Goal: Information Seeking & Learning: Learn about a topic

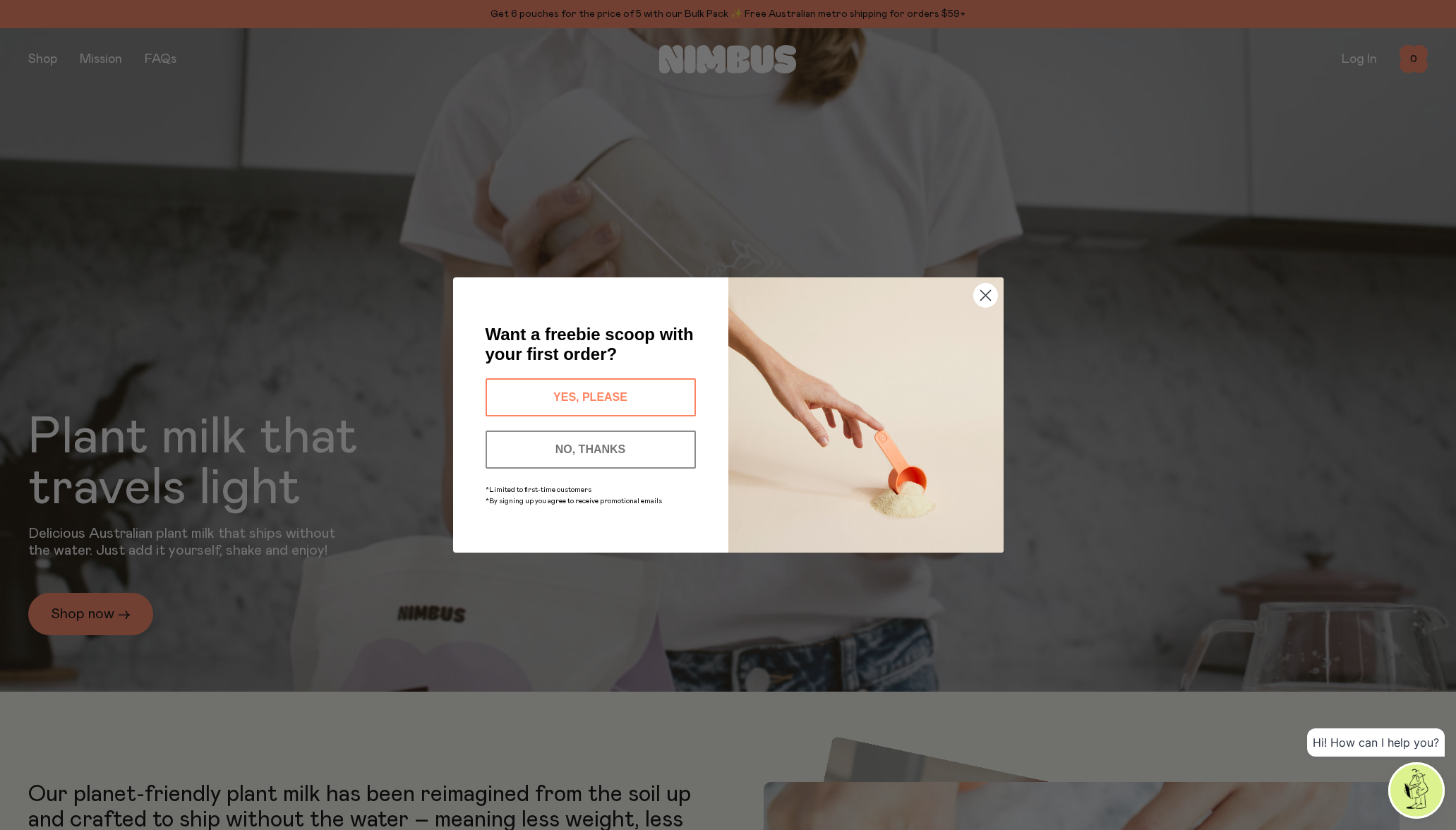
drag, startPoint x: 984, startPoint y: 295, endPoint x: 636, endPoint y: 219, distance: 356.2
click at [985, 295] on icon "Close dialog" at bounding box center [985, 296] width 10 height 10
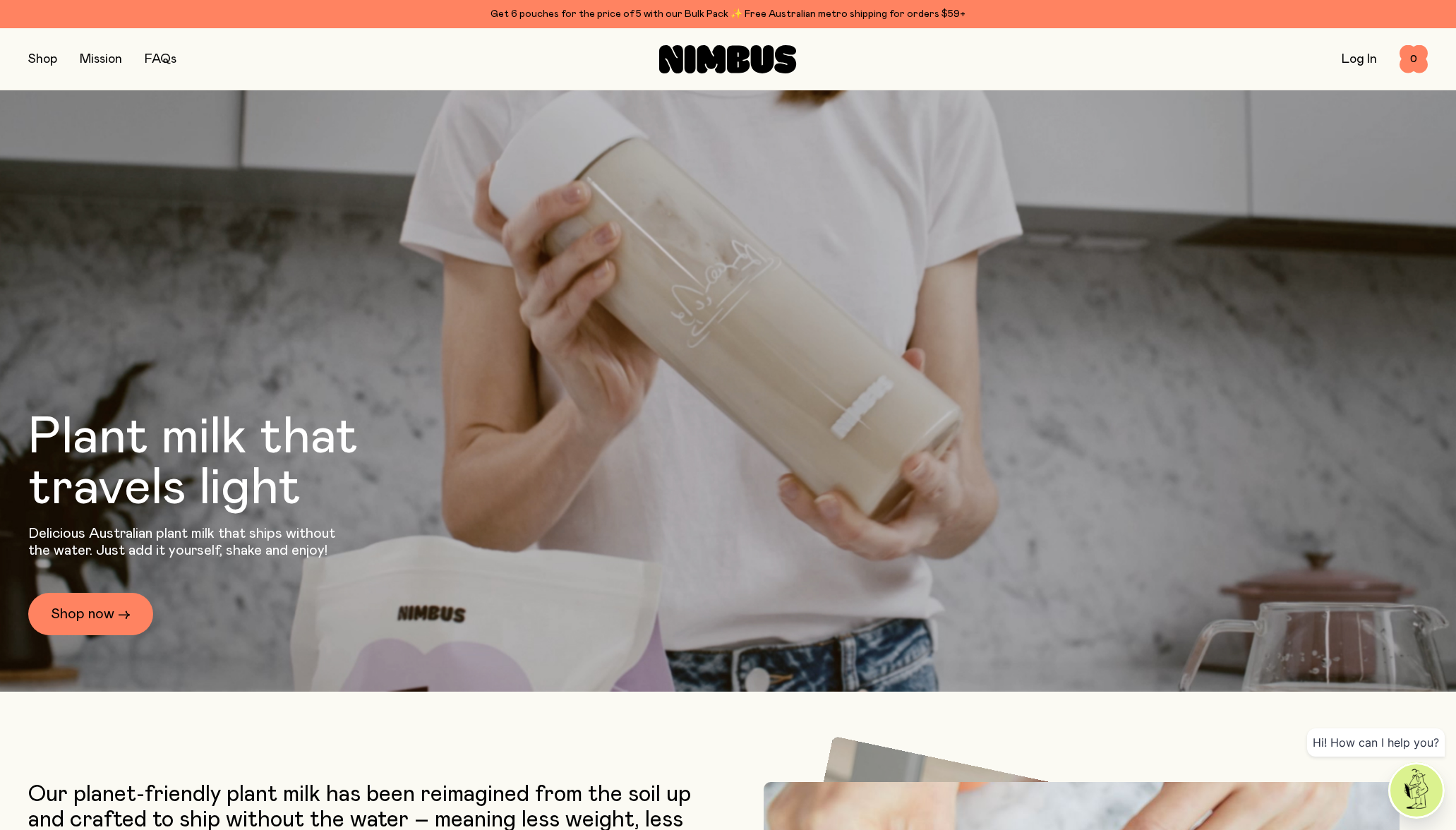
click at [109, 61] on link "Mission" at bounding box center [101, 59] width 42 height 13
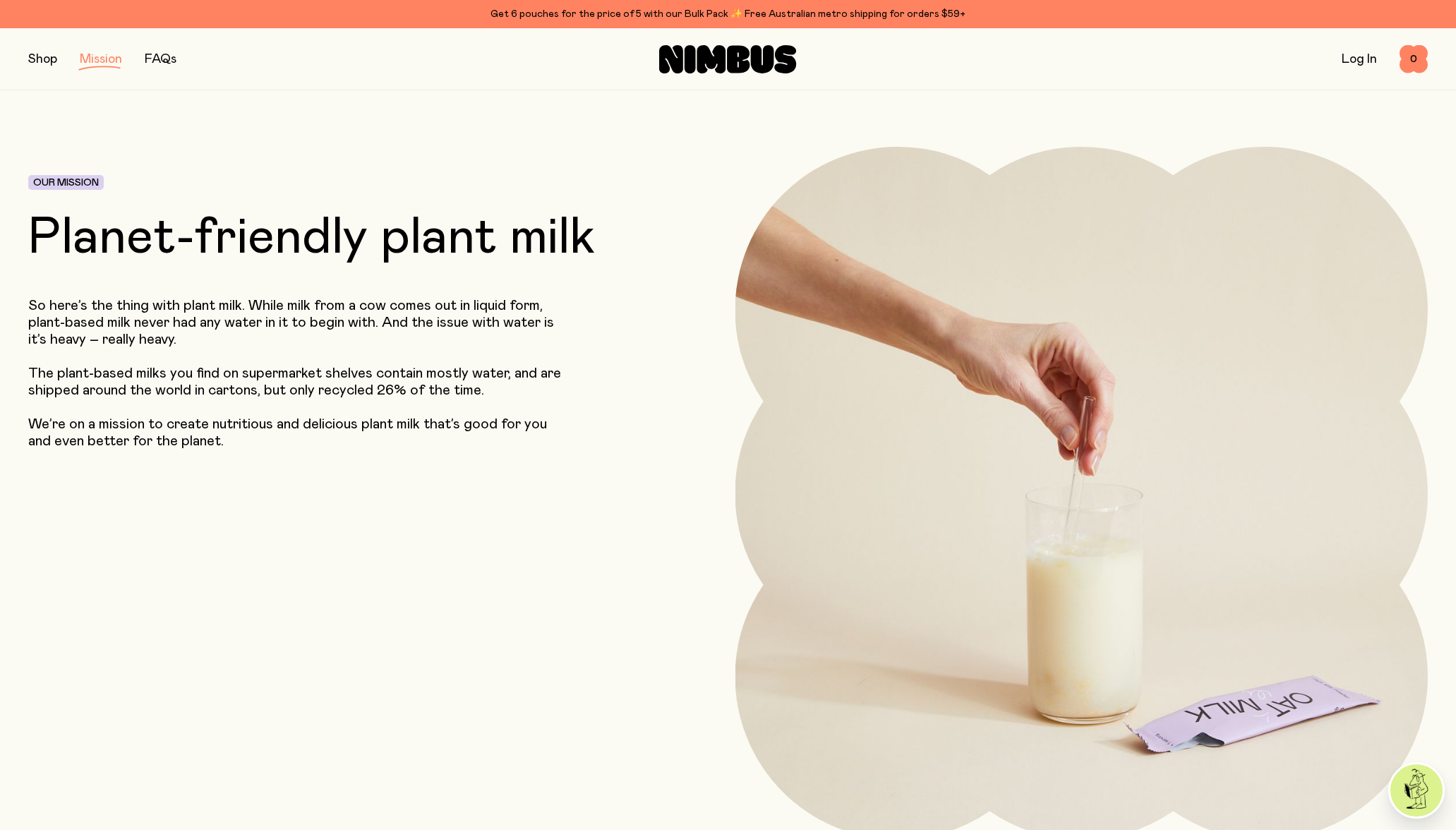
click at [34, 314] on p "So here’s the thing with plant milk. While milk from a cow comes out in liquid …" at bounding box center [298, 322] width 541 height 51
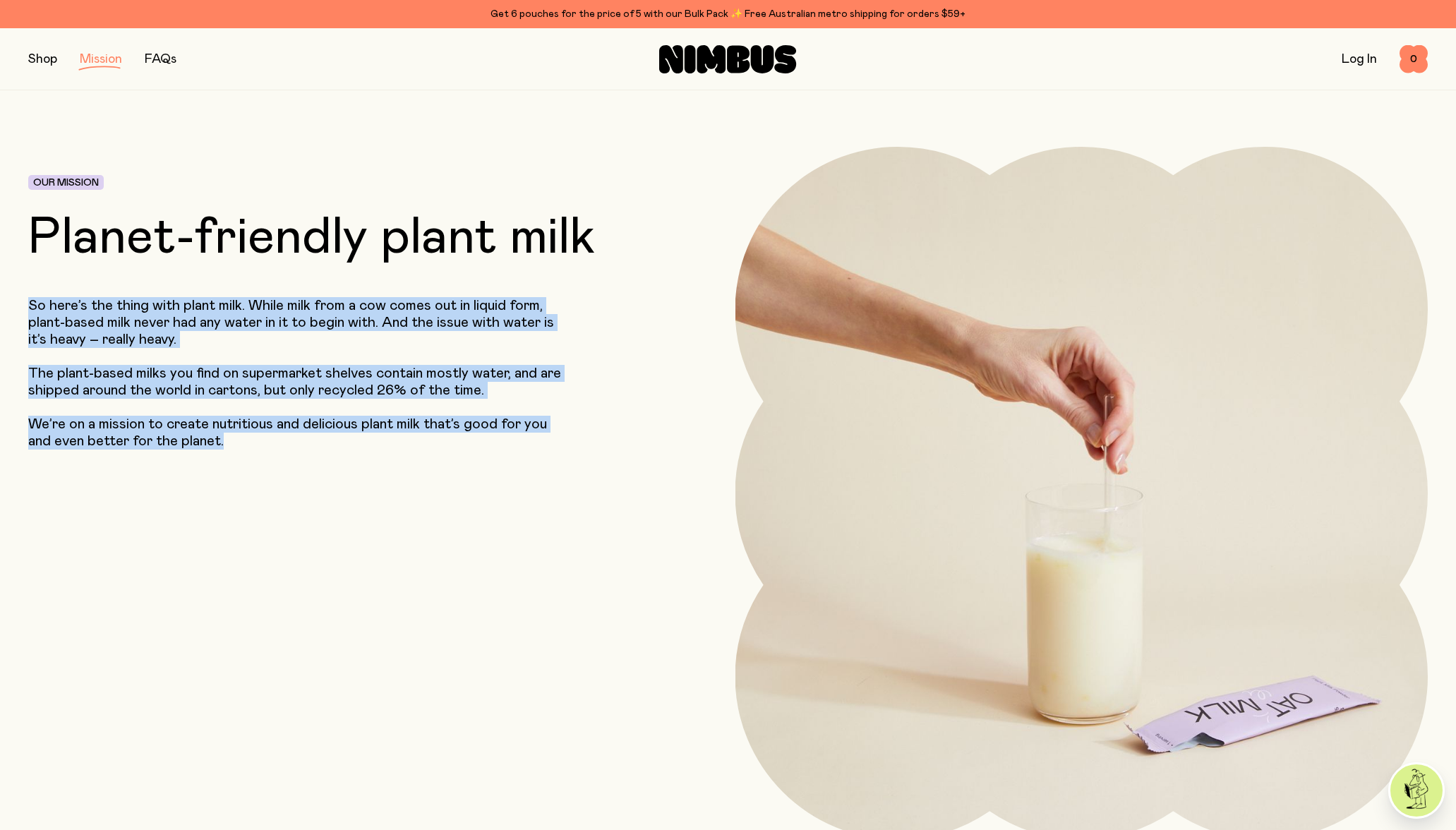
drag, startPoint x: 29, startPoint y: 300, endPoint x: 252, endPoint y: 436, distance: 261.2
click at [252, 438] on div "So here’s the thing with plant milk. While milk from a cow comes out in liquid …" at bounding box center [315, 372] width 575 height 152
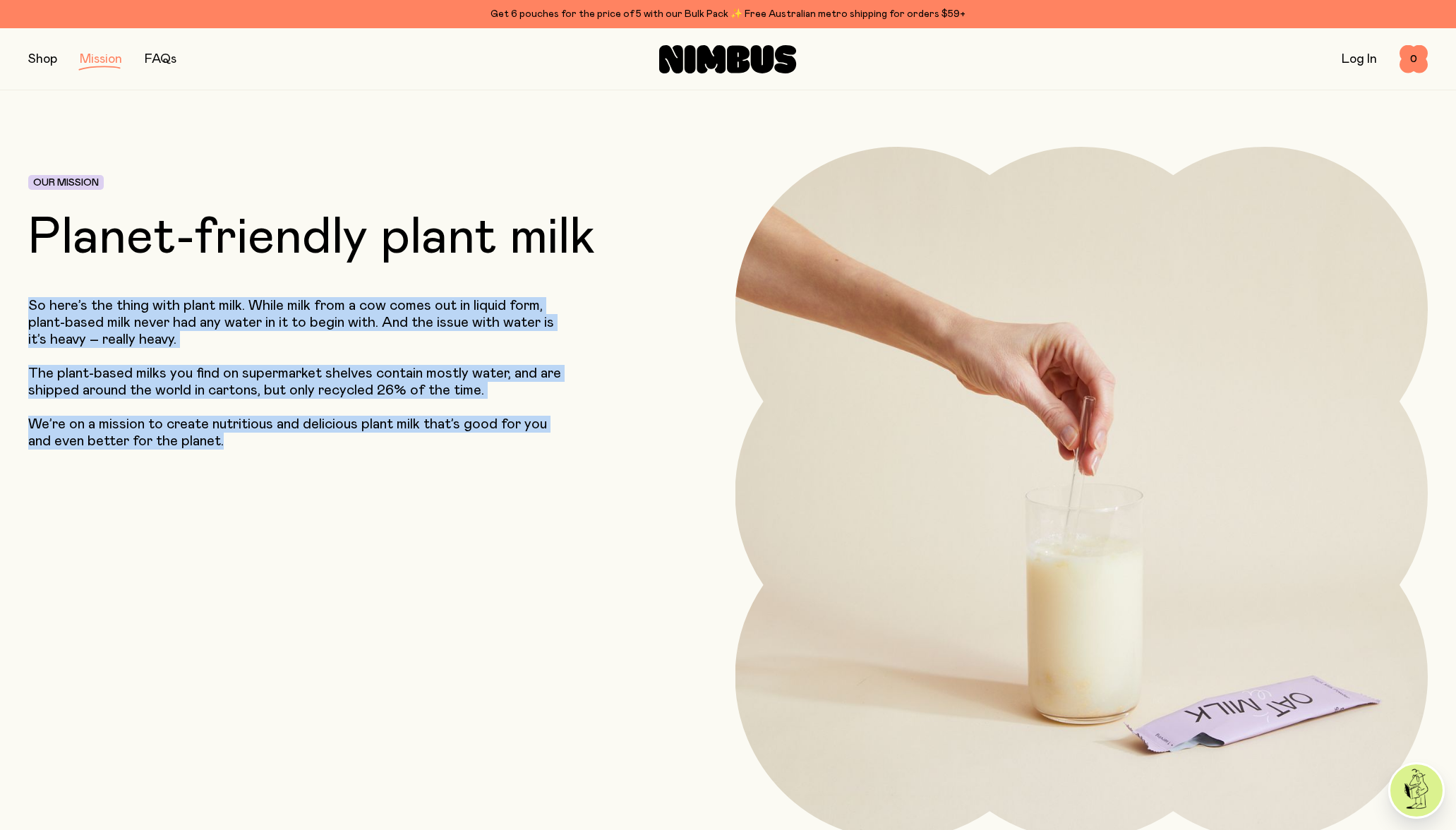
copy div "So here’s the thing with plant milk. While milk from a cow comes out in liquid …"
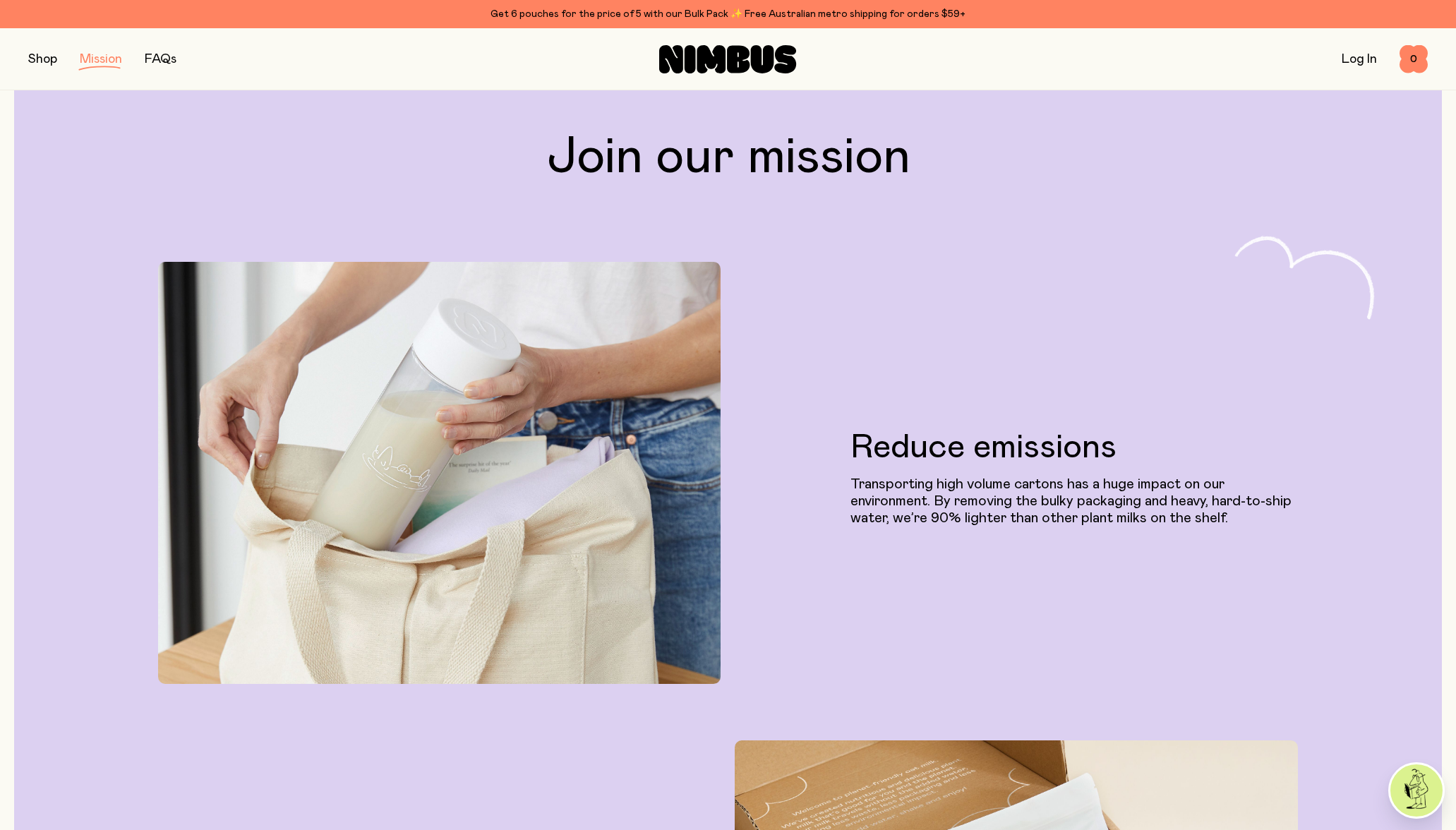
scroll to position [879, 0]
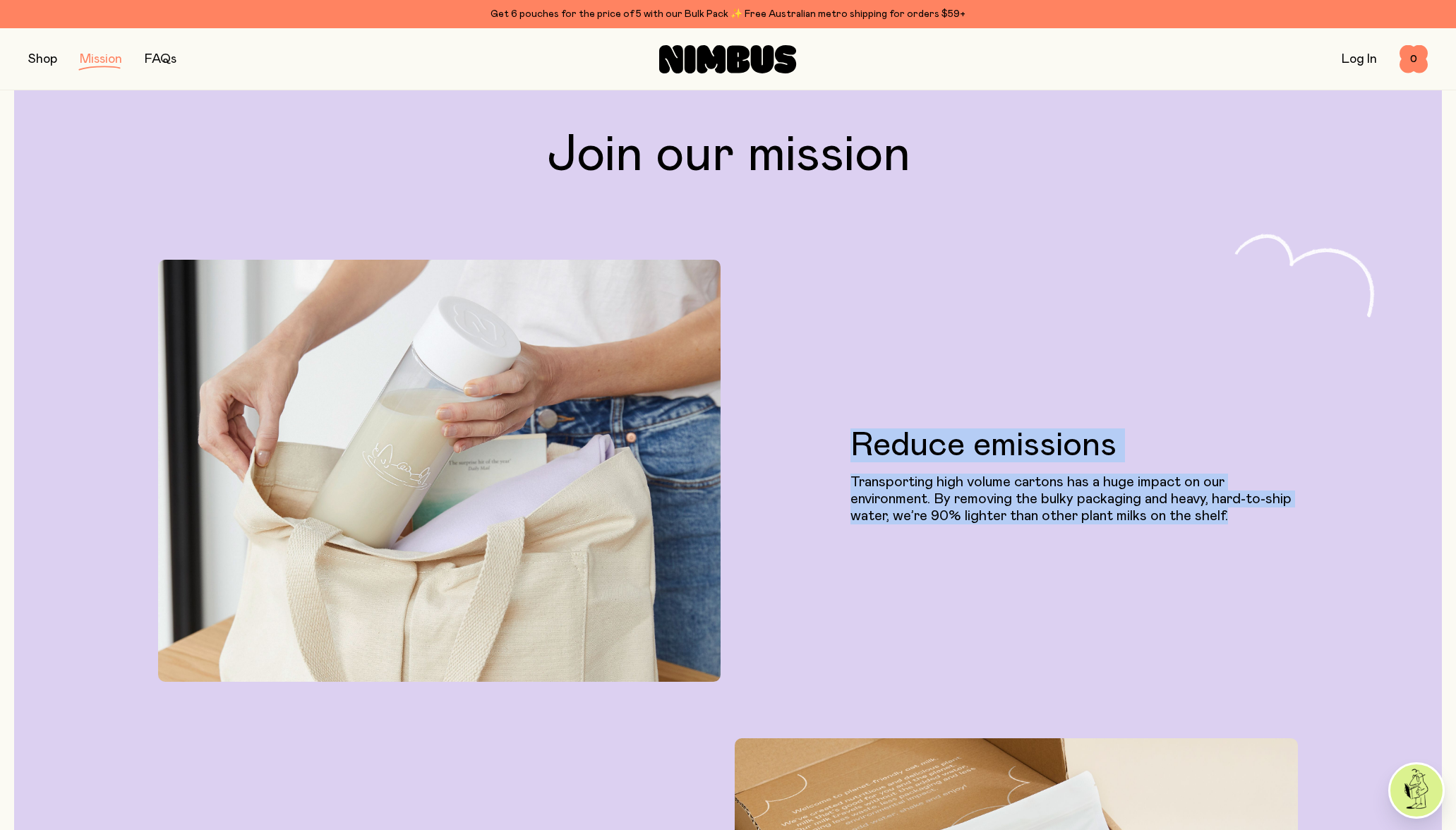
drag, startPoint x: 850, startPoint y: 440, endPoint x: 1232, endPoint y: 526, distance: 391.6
click at [1232, 526] on div "Reduce emissions Transporting high volume cartons has a huge impact on our envi…" at bounding box center [1074, 476] width 448 height 410
copy div "Reduce emissions Transporting high volume cartons has a huge impact on our envi…"
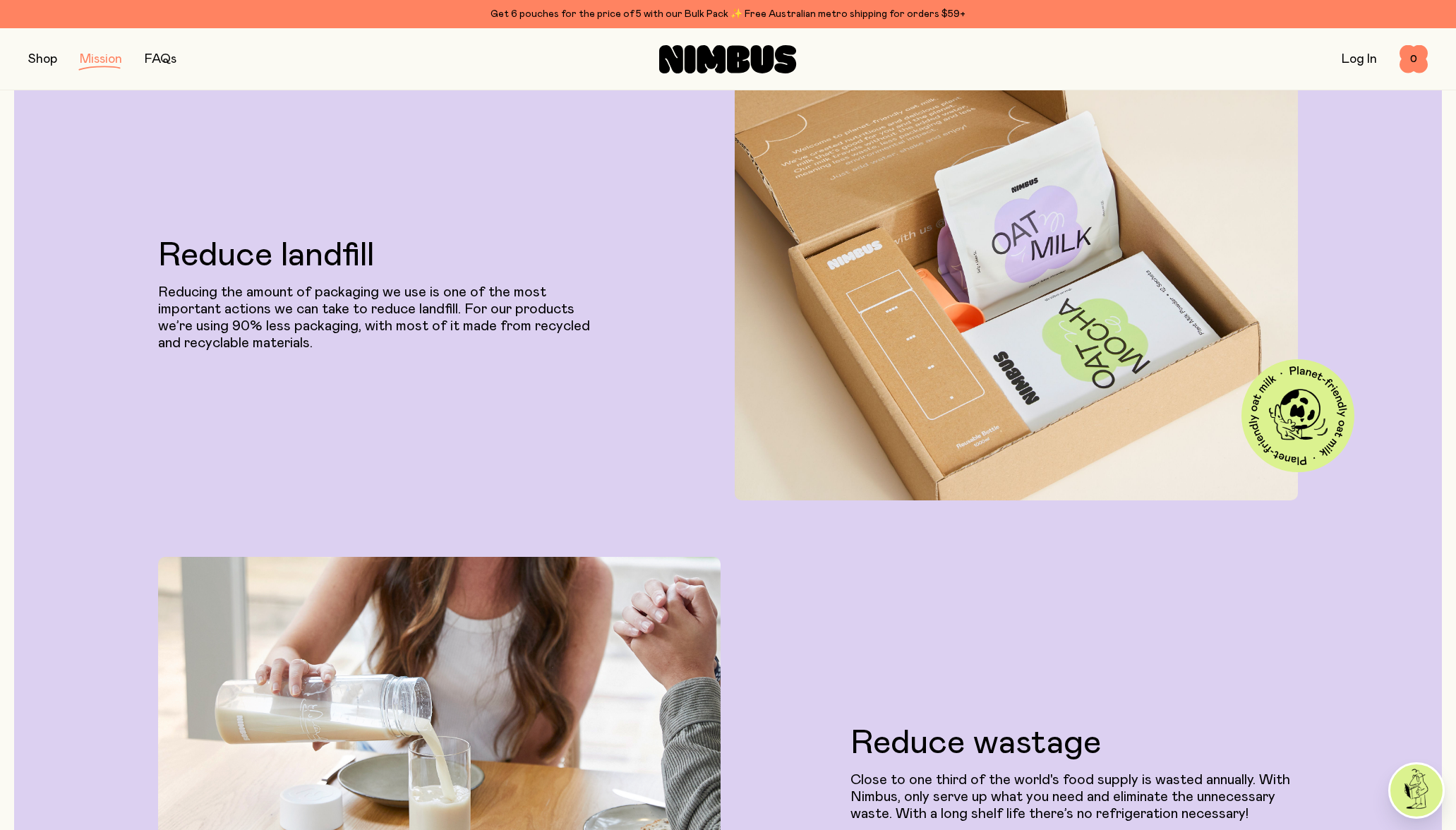
scroll to position [1639, 0]
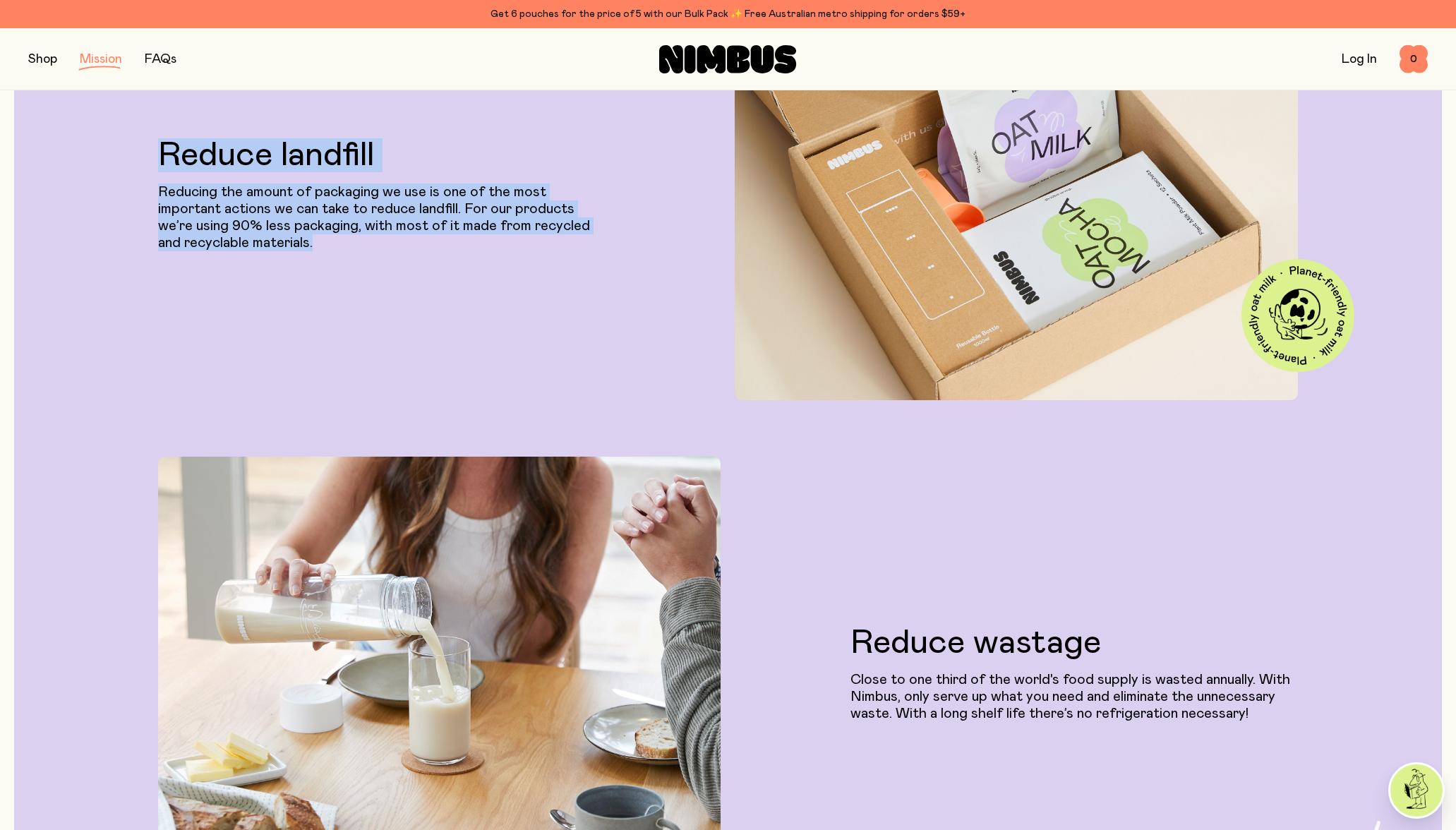
drag, startPoint x: 160, startPoint y: 149, endPoint x: 326, endPoint y: 245, distance: 191.8
click at [326, 245] on div "Reduce landfill Reducing the amount of packaging we use is one of the most impo…" at bounding box center [382, 194] width 448 height 410
copy div "Reduce landfill Reducing the amount of packaging we use is one of the most impo…"
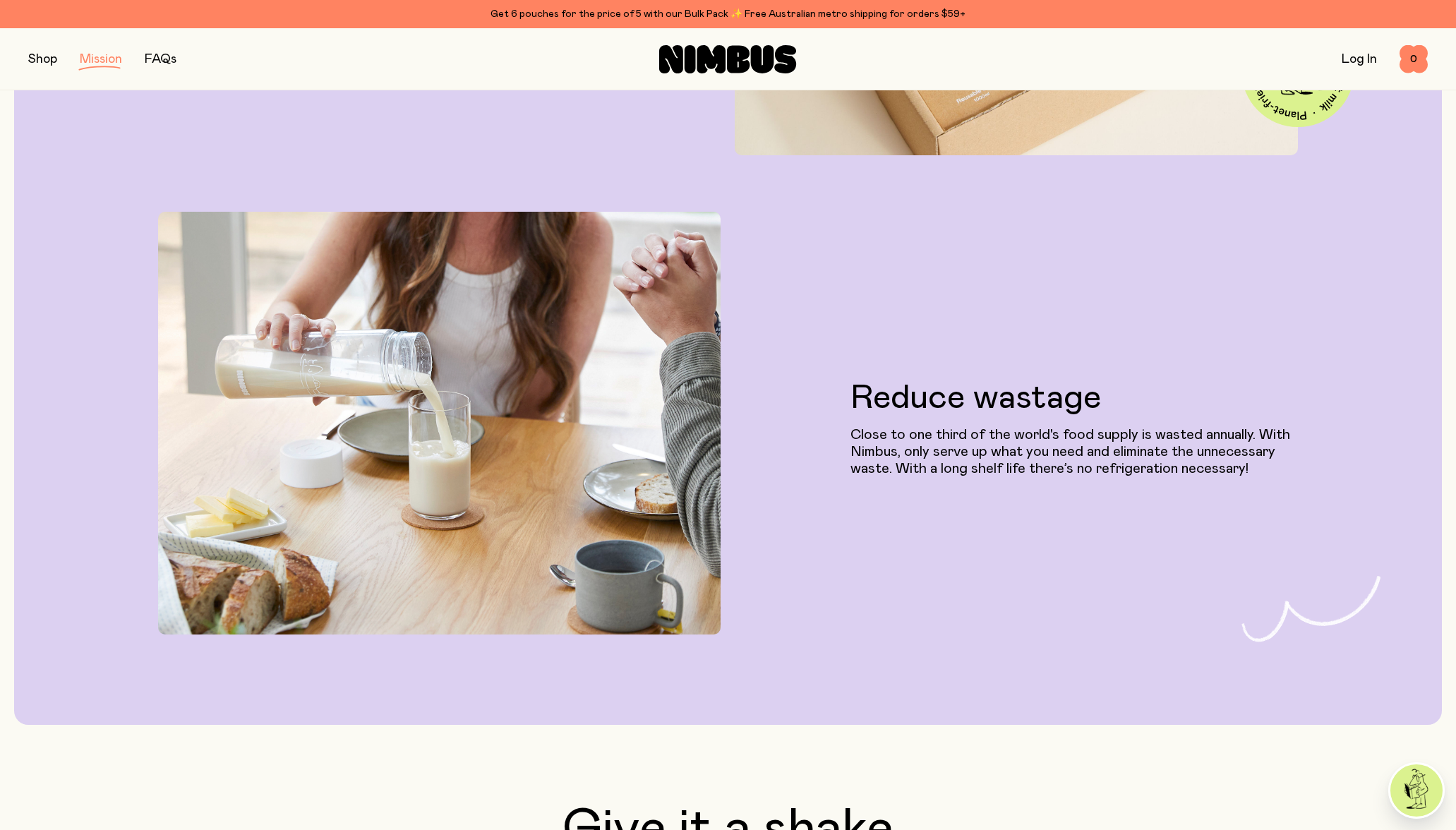
scroll to position [2064, 0]
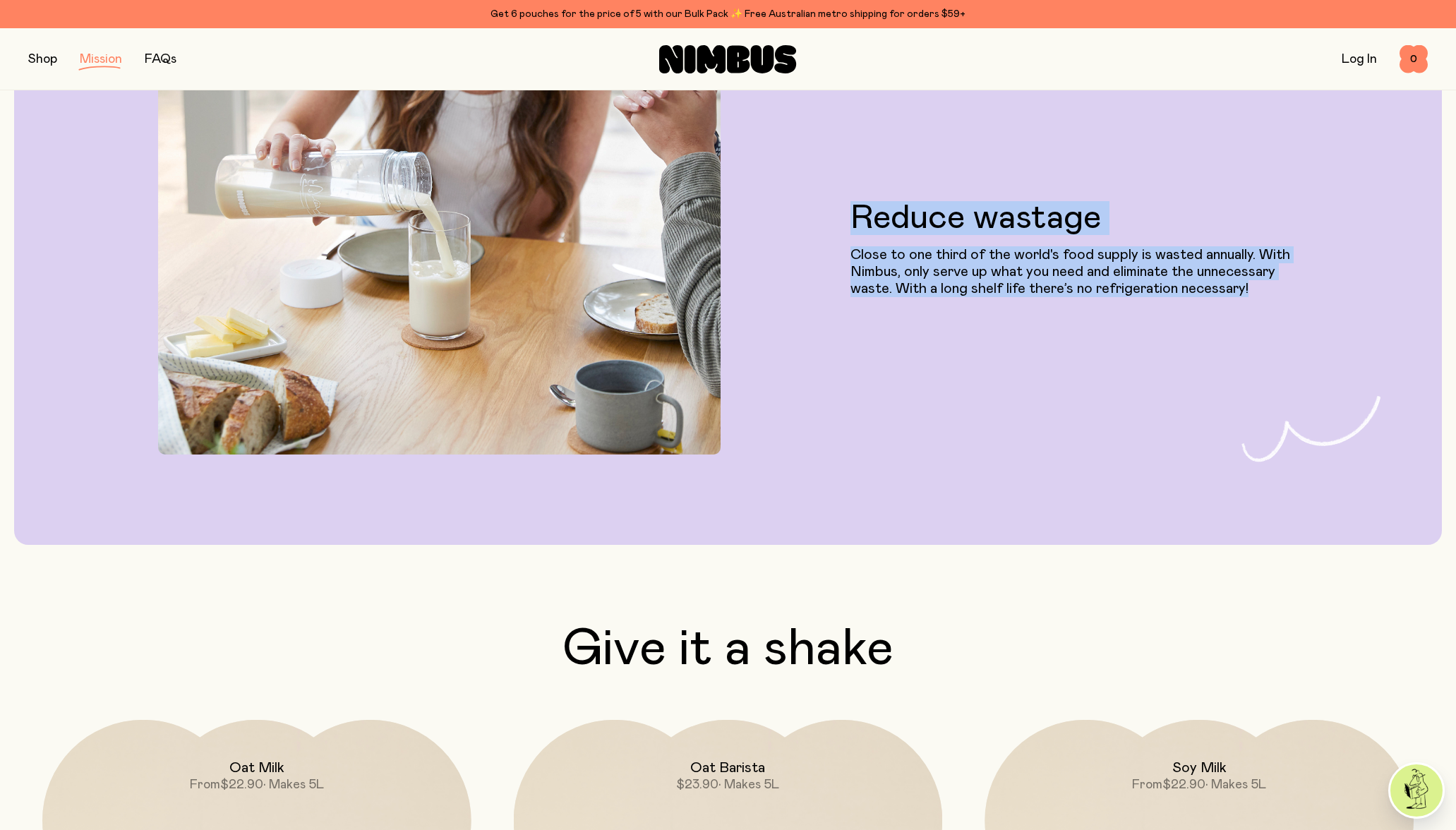
drag, startPoint x: 852, startPoint y: 212, endPoint x: 1325, endPoint y: 287, distance: 478.9
click at [1328, 289] on div "Reduce wastage Close to one third of the world's food supply is wasted annually…" at bounding box center [727, 242] width 1371 height 422
copy div "Reduce wastage Close to one third of the world's food supply is wasted annually…"
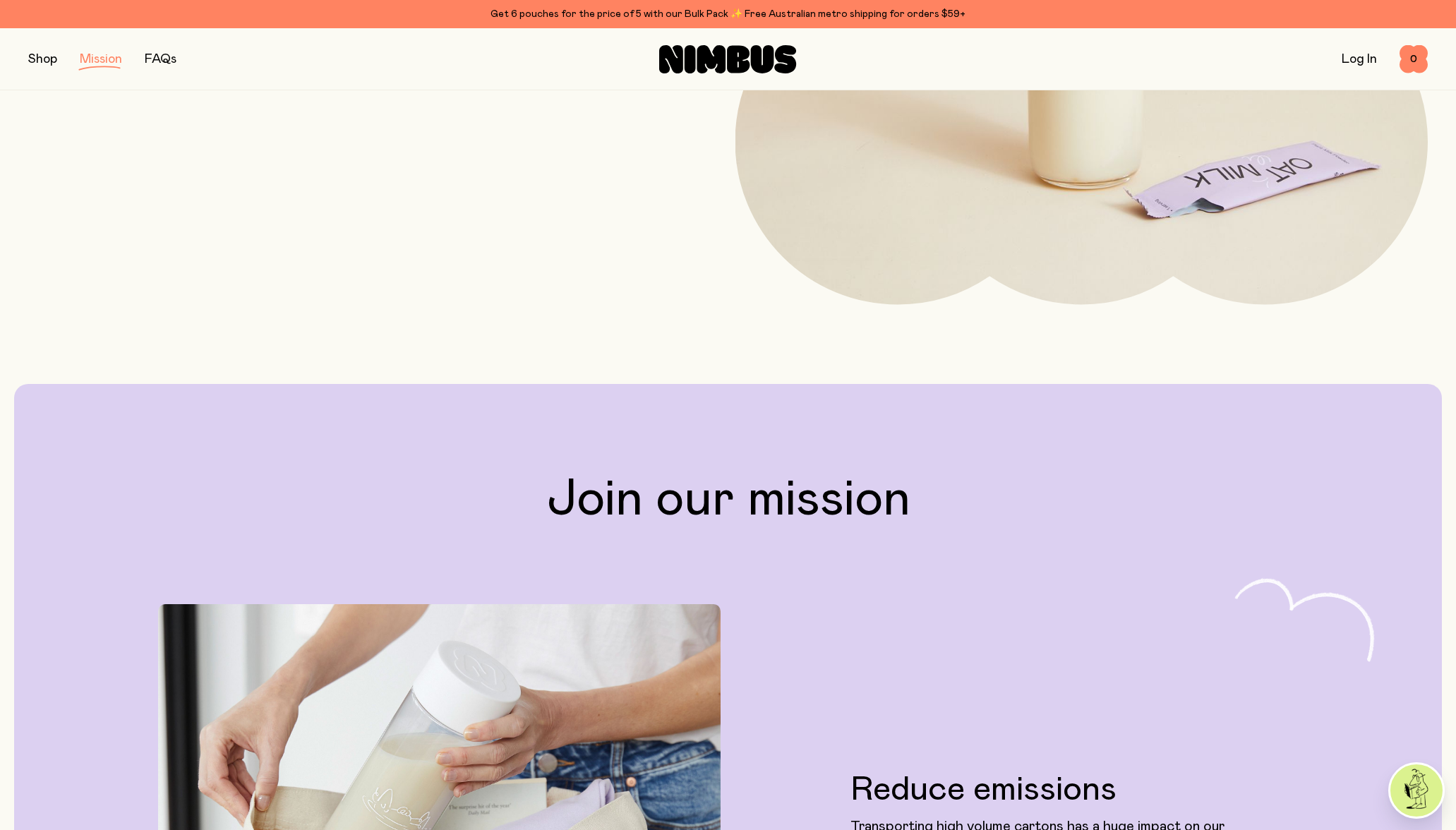
scroll to position [0, 0]
